Goal: Task Accomplishment & Management: Complete application form

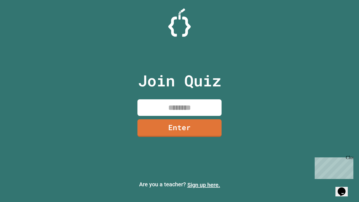
click at [204, 185] on link "Sign up here." at bounding box center [203, 184] width 33 height 7
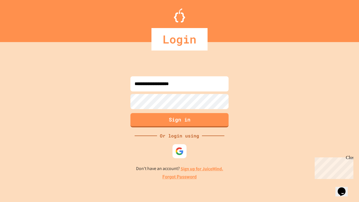
type input "**********"
